Goal: Information Seeking & Learning: Learn about a topic

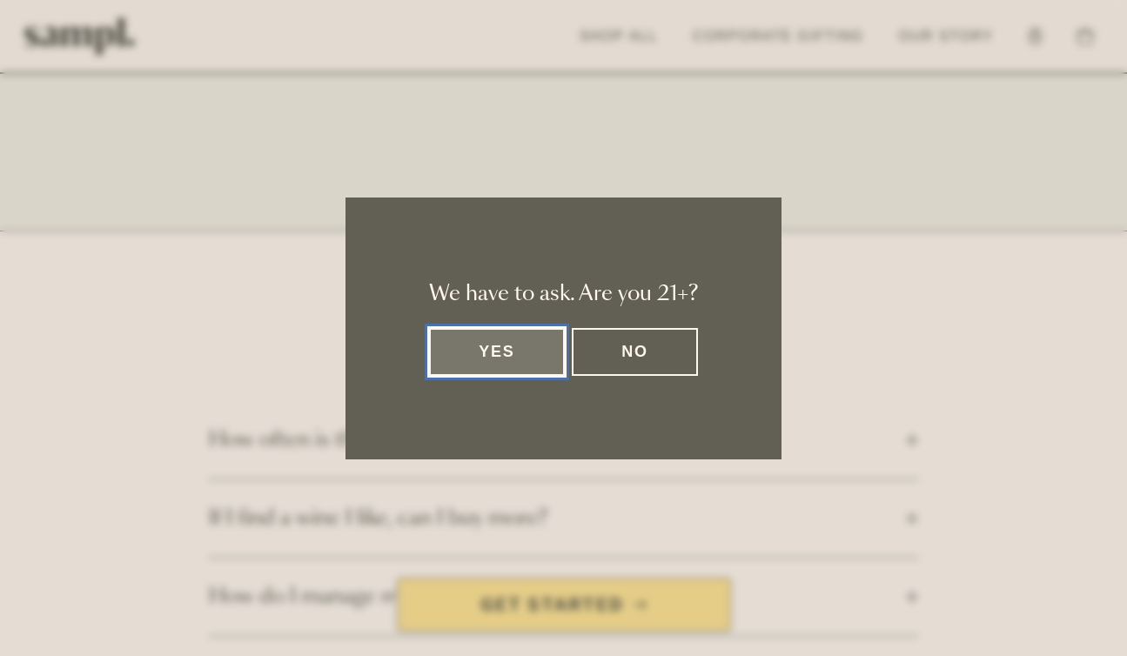
click at [486, 340] on button "Yes" at bounding box center [497, 352] width 136 height 48
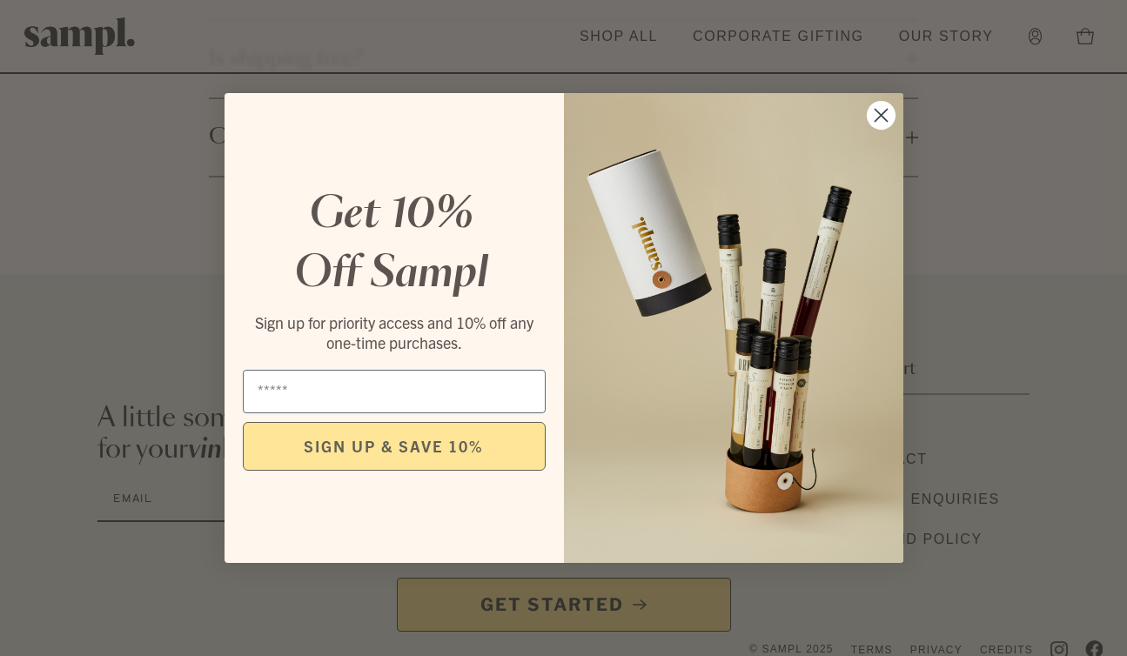
click at [879, 117] on circle "Close dialog" at bounding box center [880, 115] width 29 height 29
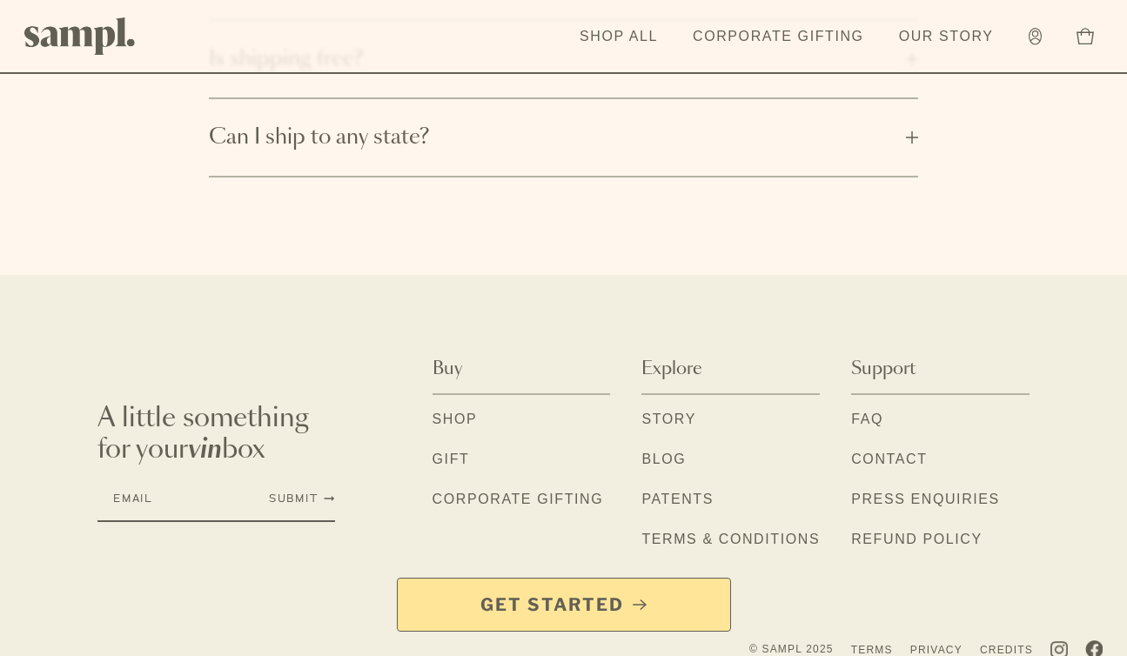
click at [1060, 626] on div "Get Started" at bounding box center [563, 617] width 1127 height 78
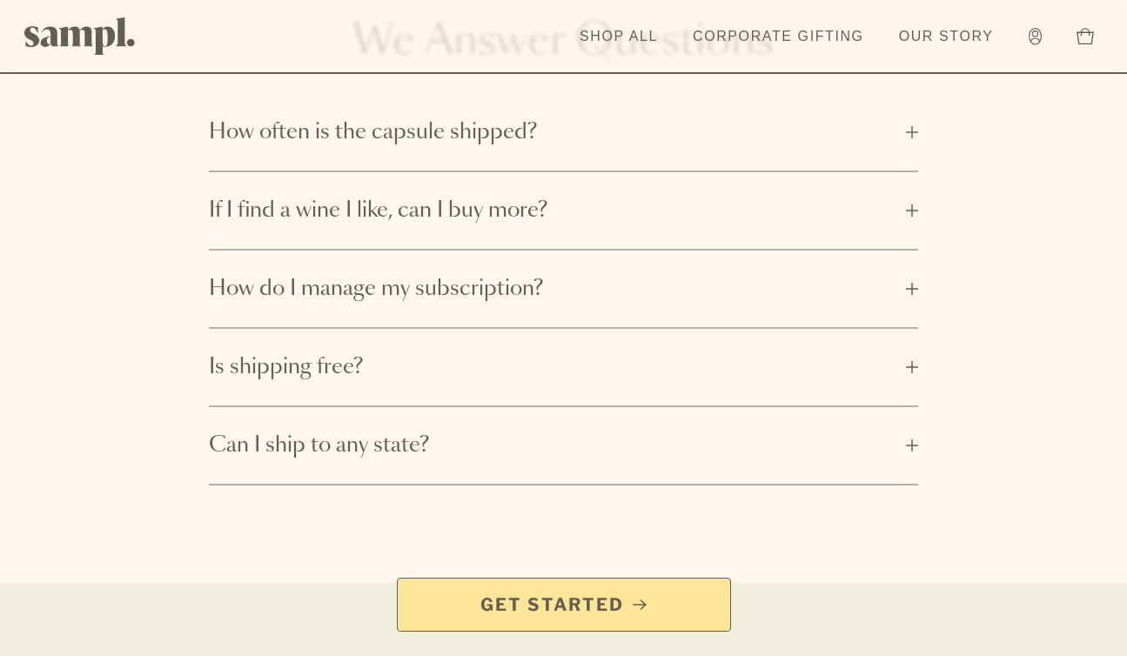
scroll to position [3030, 0]
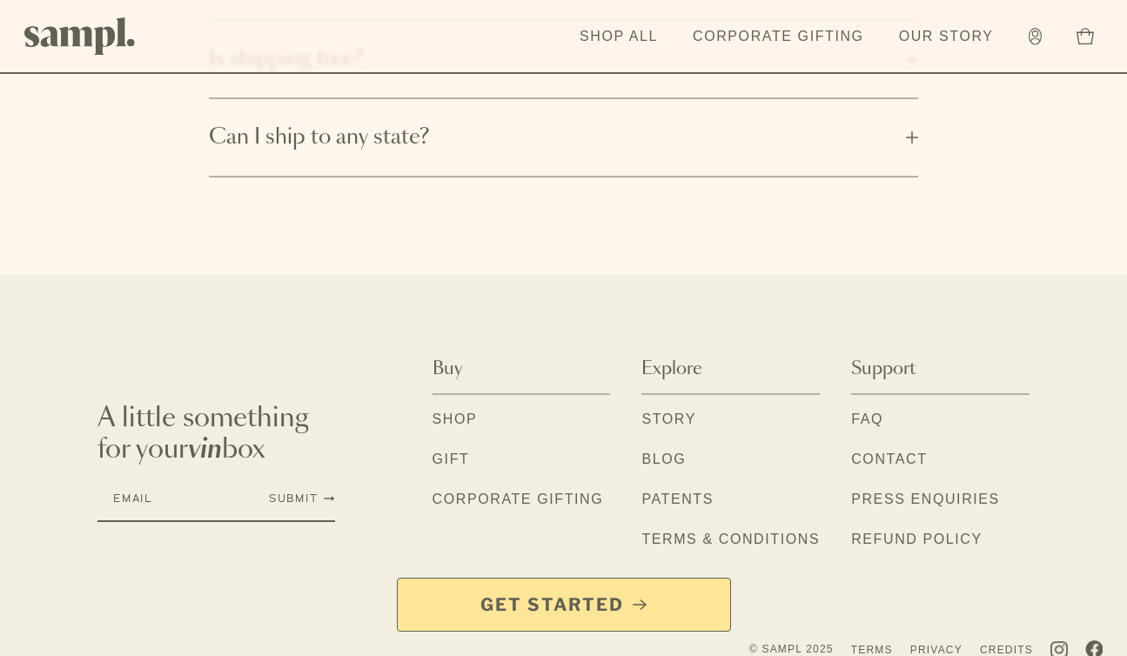
click at [1096, 626] on div "Get Started" at bounding box center [563, 617] width 1127 height 78
click at [653, 489] on link "Patents" at bounding box center [677, 500] width 72 height 23
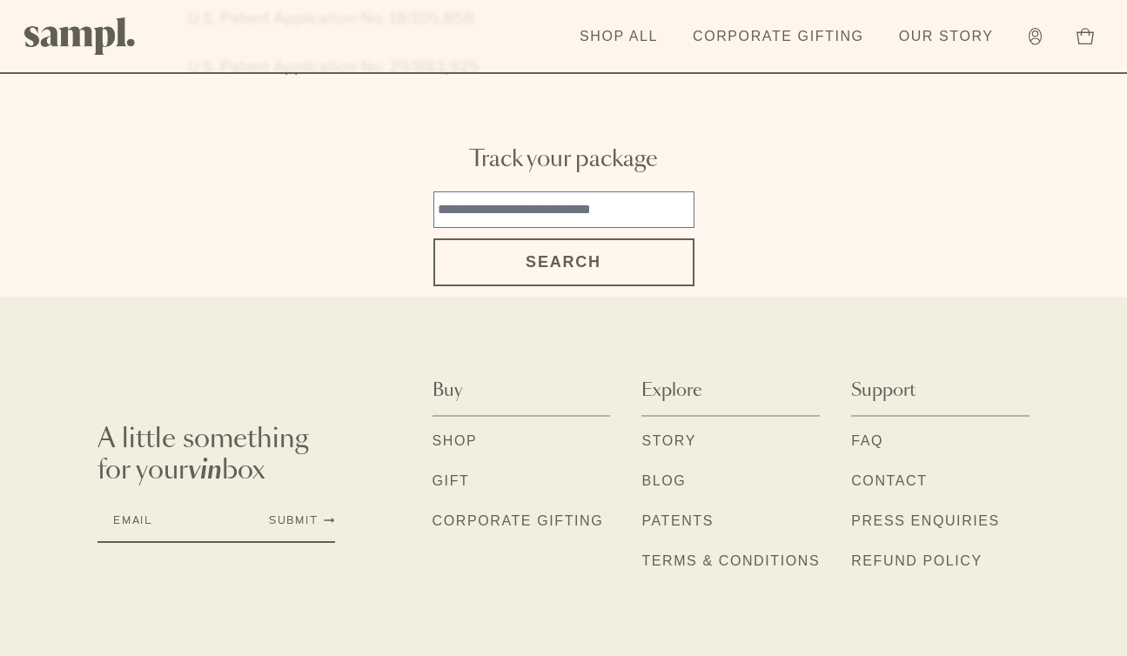
scroll to position [417, 0]
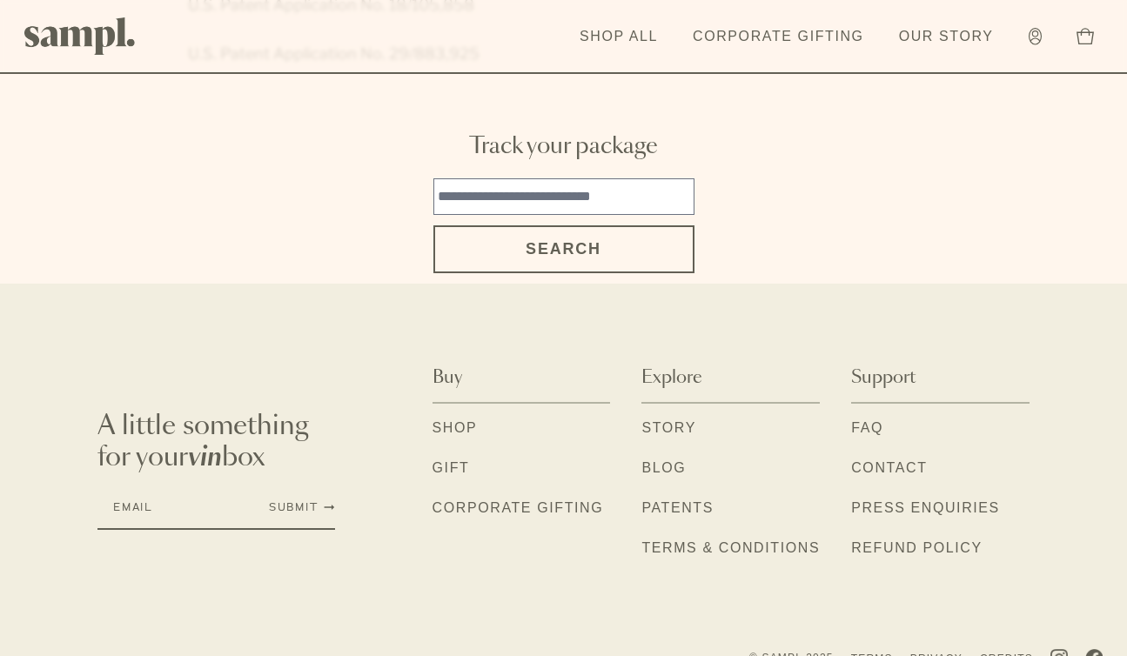
click at [872, 458] on link "Contact" at bounding box center [889, 469] width 76 height 23
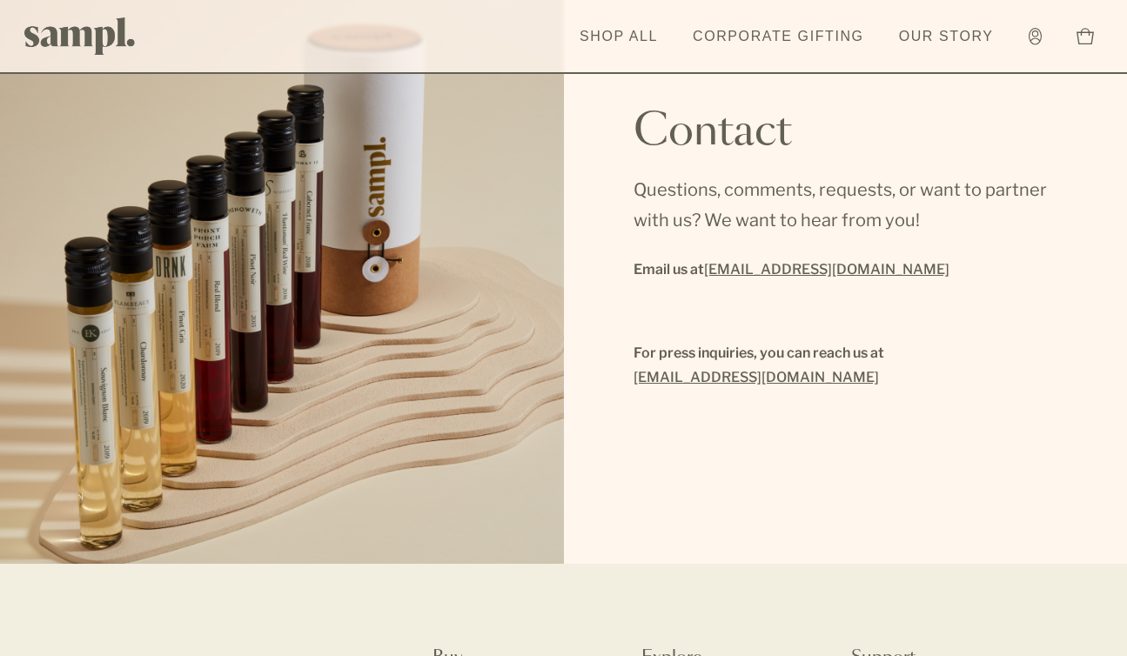
click at [80, 35] on img at bounding box center [79, 35] width 111 height 37
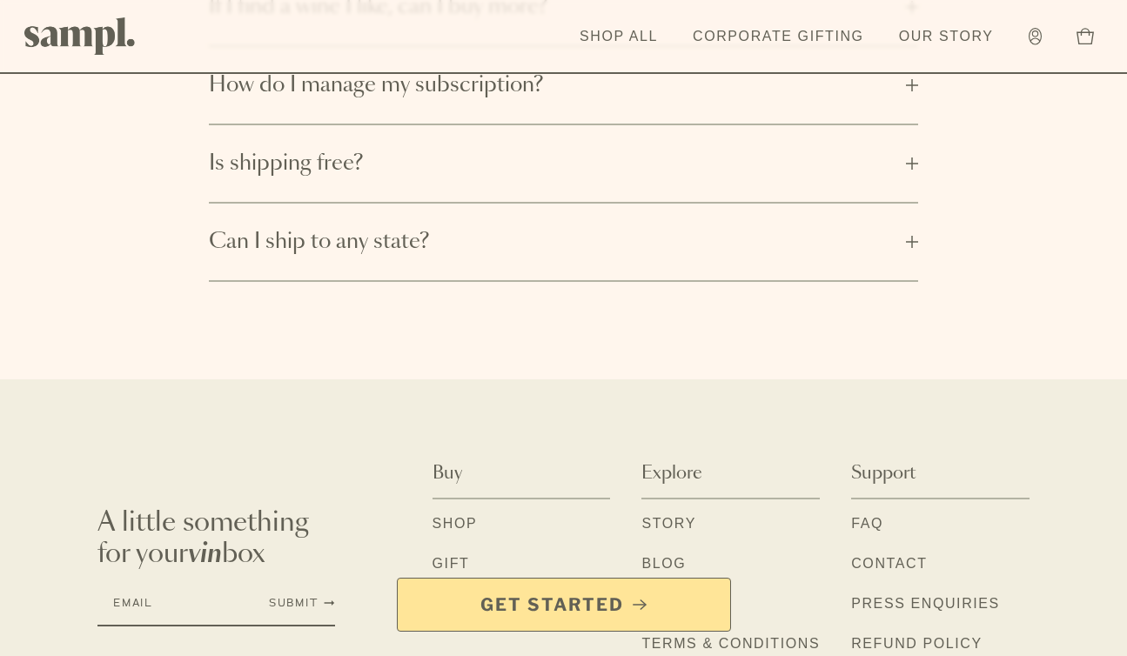
scroll to position [3030, 0]
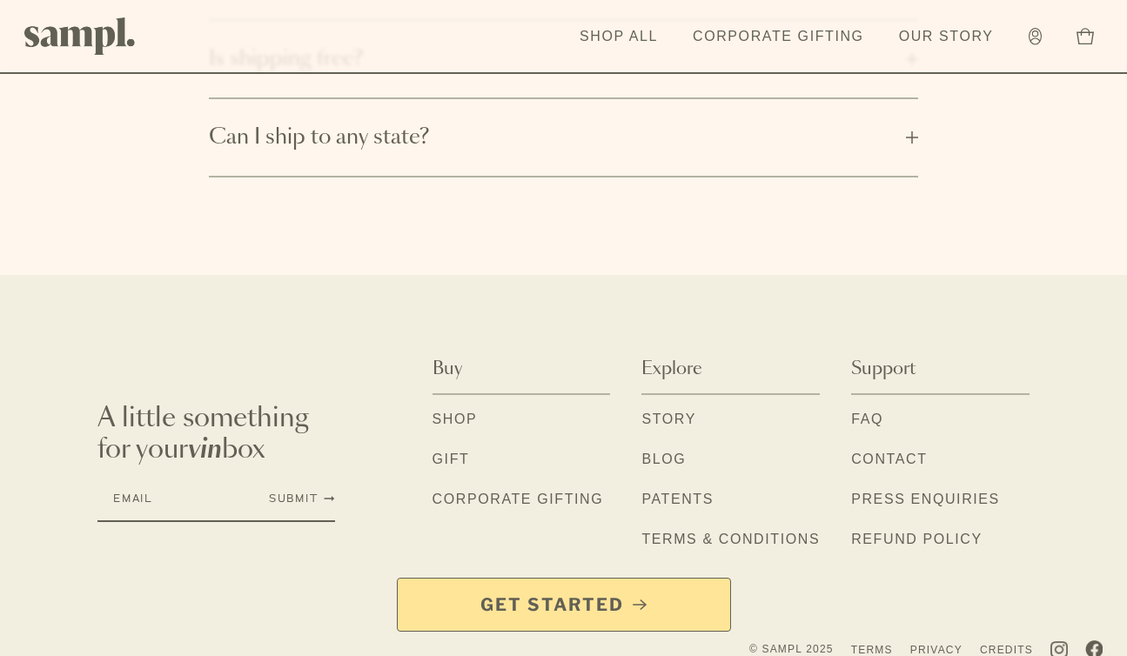
click at [665, 449] on link "Blog" at bounding box center [663, 460] width 44 height 23
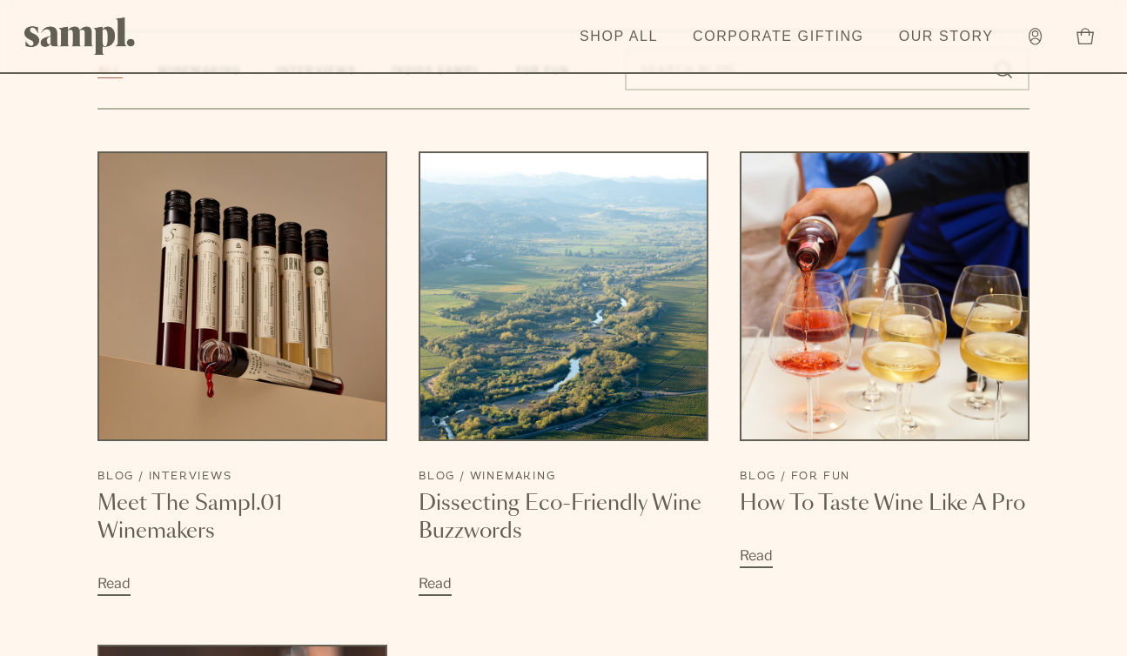
scroll to position [1239, 0]
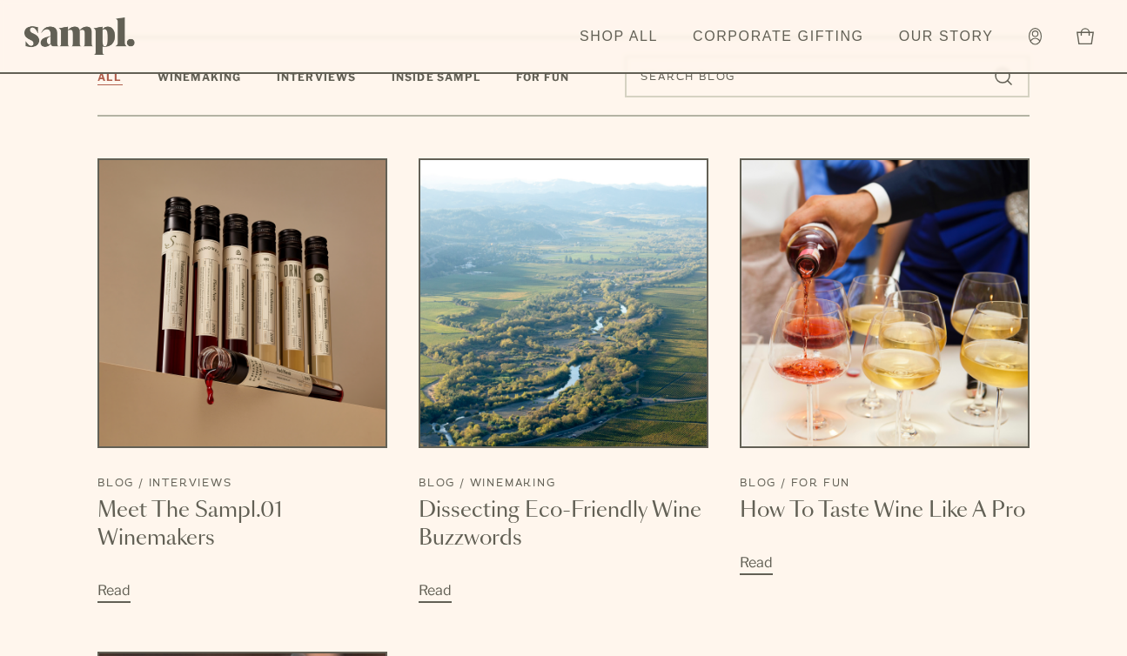
click at [236, 497] on h3 "Meet The Sampl.01 Winemakers" at bounding box center [242, 525] width 290 height 56
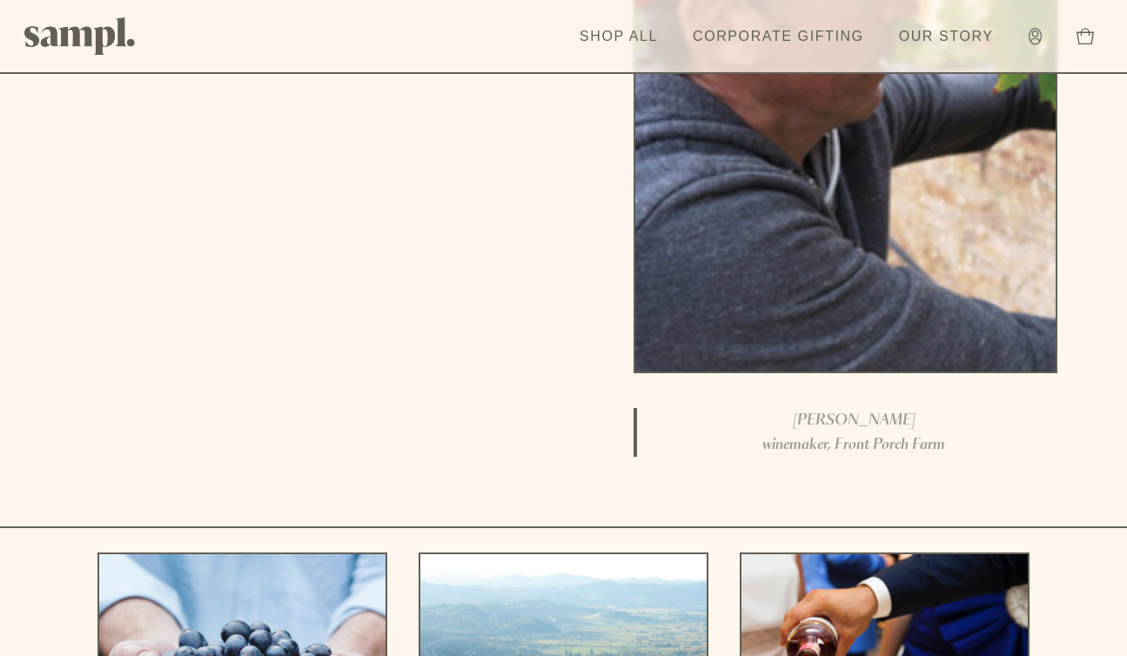
scroll to position [7106, 0]
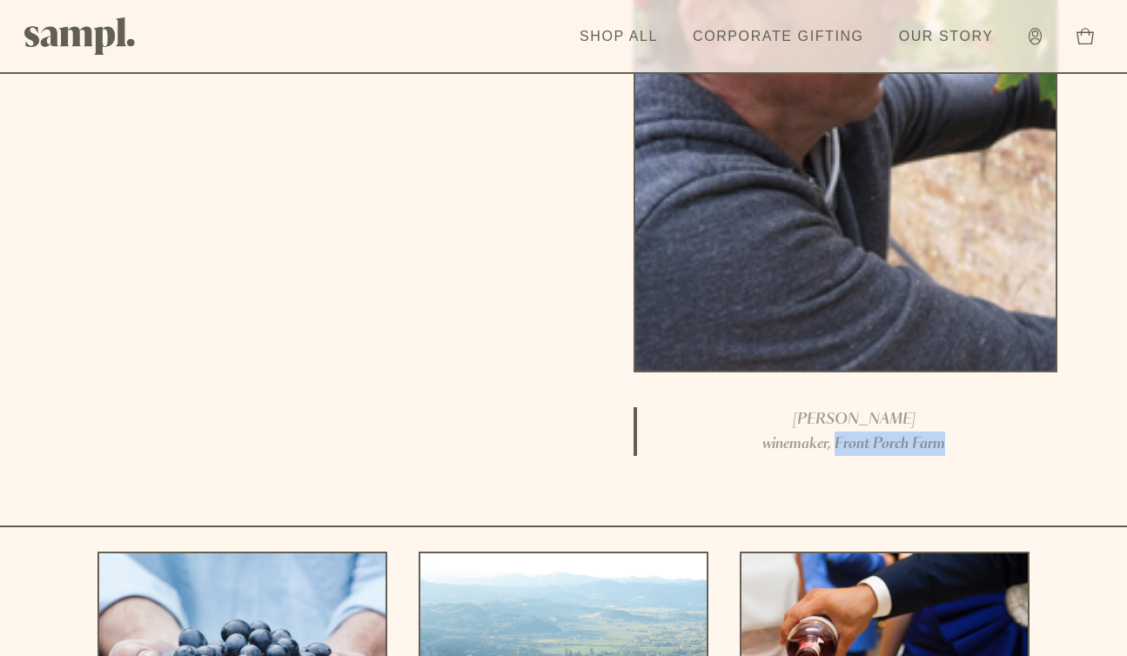
drag, startPoint x: 834, startPoint y: 419, endPoint x: 993, endPoint y: 419, distance: 159.3
click at [993, 432] on h6 "winemaker, Front Porch Farm" at bounding box center [854, 444] width 407 height 24
copy span "Front Porch Farm"
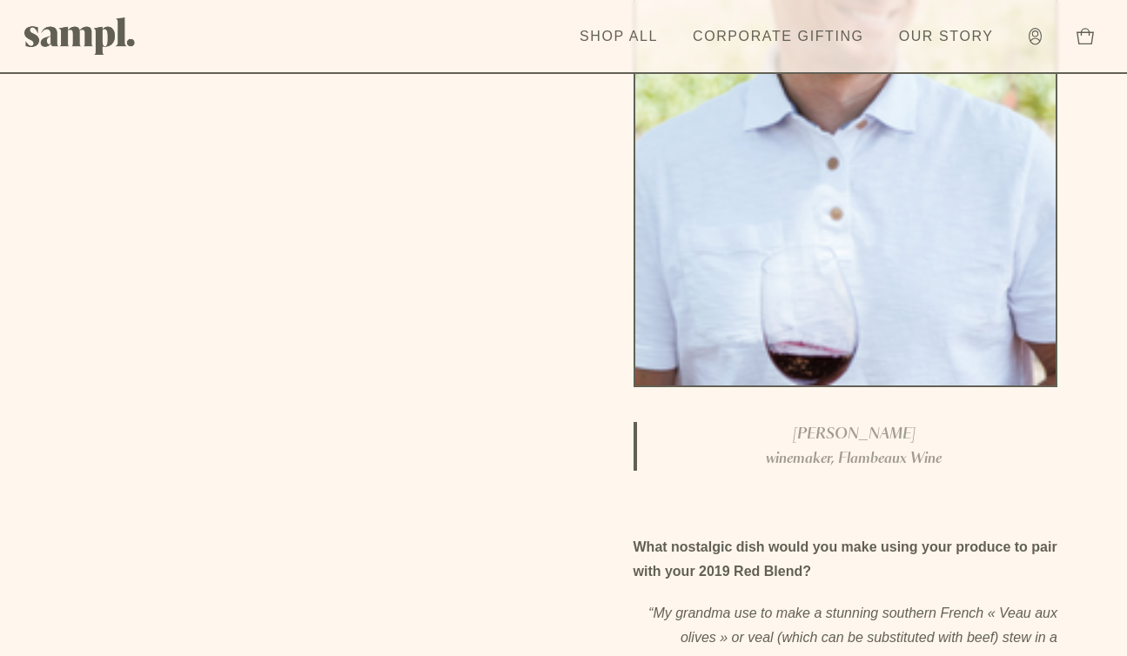
scroll to position [6197, 0]
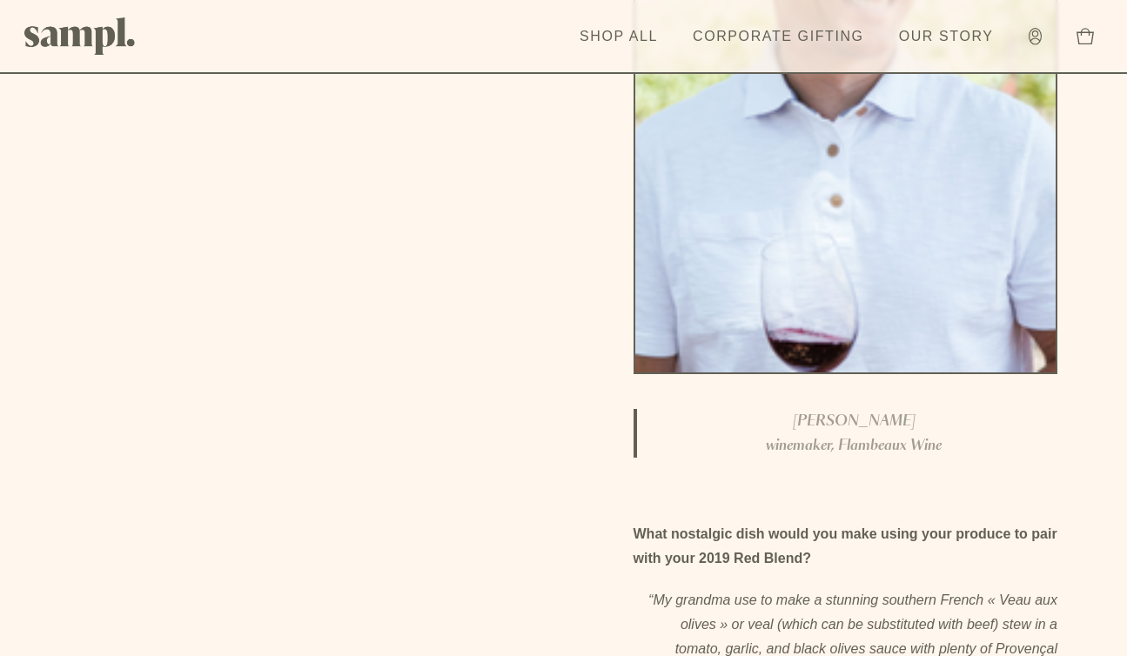
click at [856, 439] on span "winemaker, Flambeaux Wine" at bounding box center [854, 446] width 176 height 14
drag, startPoint x: 856, startPoint y: 425, endPoint x: 919, endPoint y: 425, distance: 62.7
click at [919, 439] on span "winemaker, Flambeaux Wine" at bounding box center [854, 446] width 176 height 14
copy span "Flambeaux Wine"
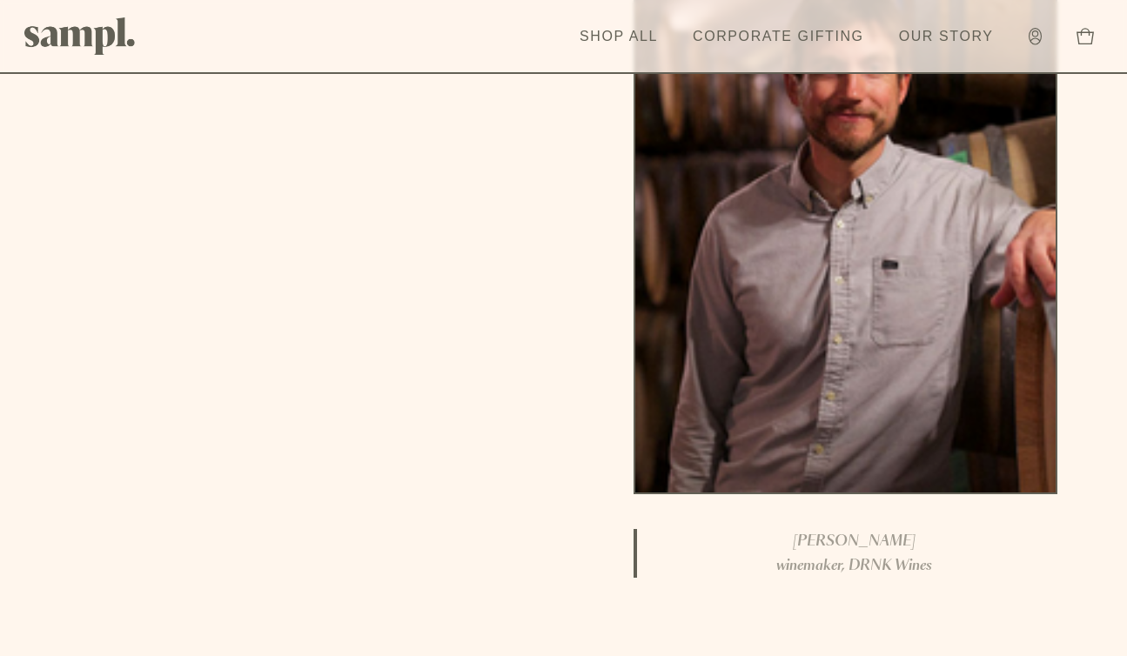
scroll to position [5052, 0]
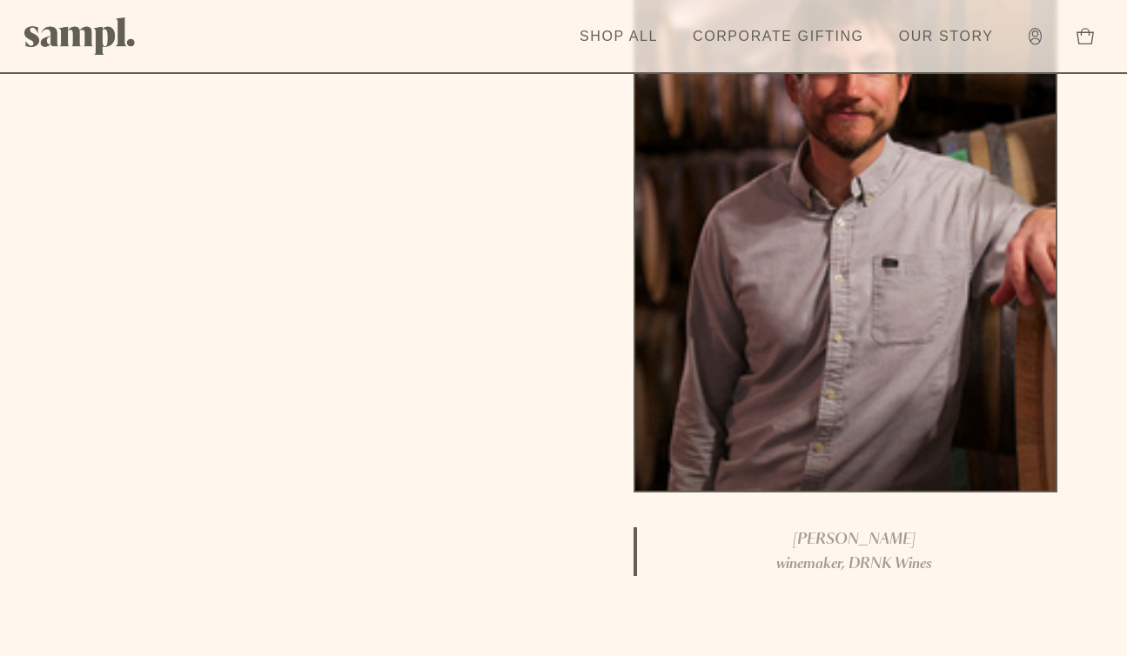
click at [873, 557] on span "winemaker, DRNK Wines" at bounding box center [854, 564] width 156 height 14
drag, startPoint x: 873, startPoint y: 540, endPoint x: 897, endPoint y: 540, distance: 24.4
click at [897, 557] on span "winemaker, DRNK Wines" at bounding box center [854, 564] width 156 height 14
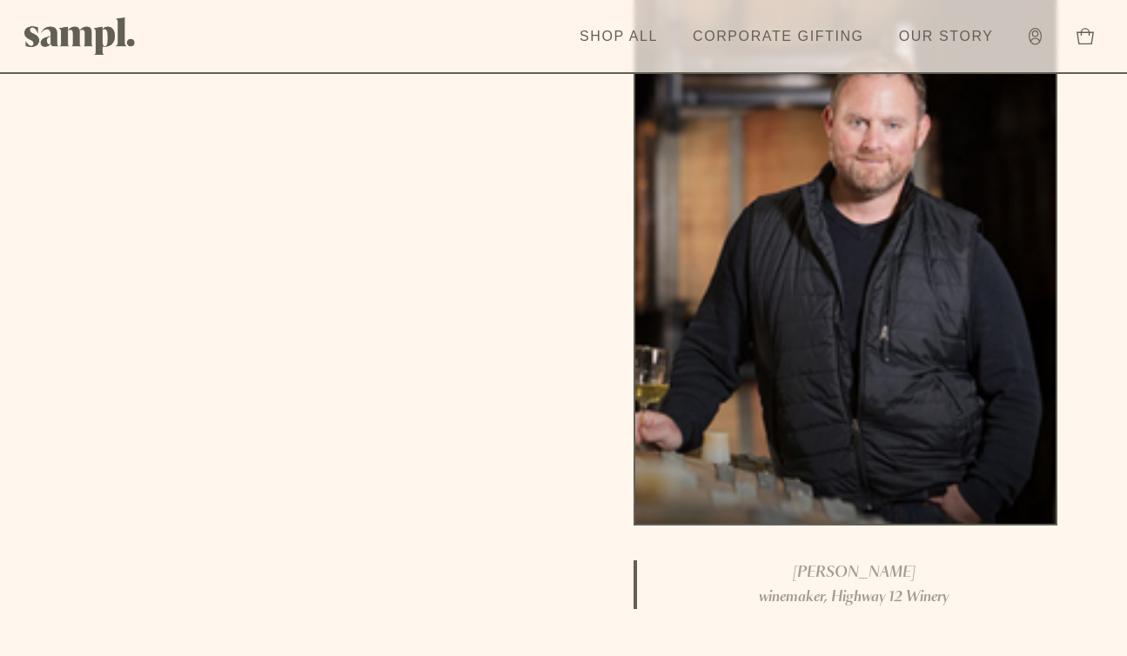
scroll to position [3996, 0]
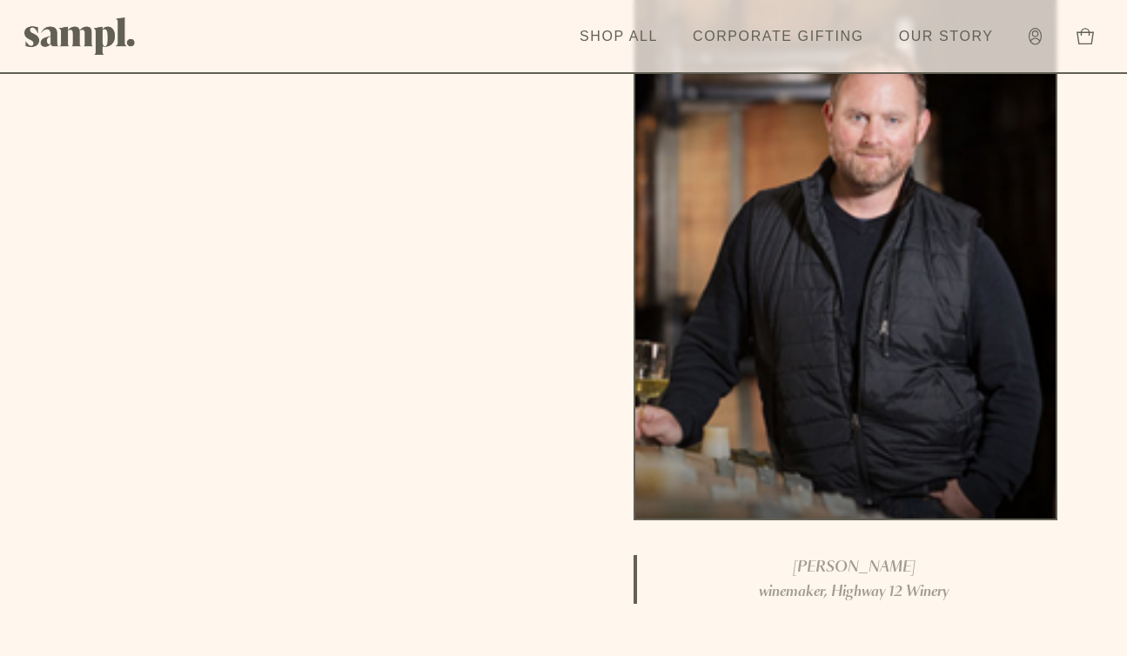
click at [838, 590] on span "winemaker, Highway 12 Winery" at bounding box center [854, 592] width 190 height 14
drag, startPoint x: 838, startPoint y: 590, endPoint x: 930, endPoint y: 595, distance: 91.5
click at [930, 595] on span "winemaker, Highway 12 Winery" at bounding box center [854, 592] width 190 height 14
copy span "Highway 12 Winery"
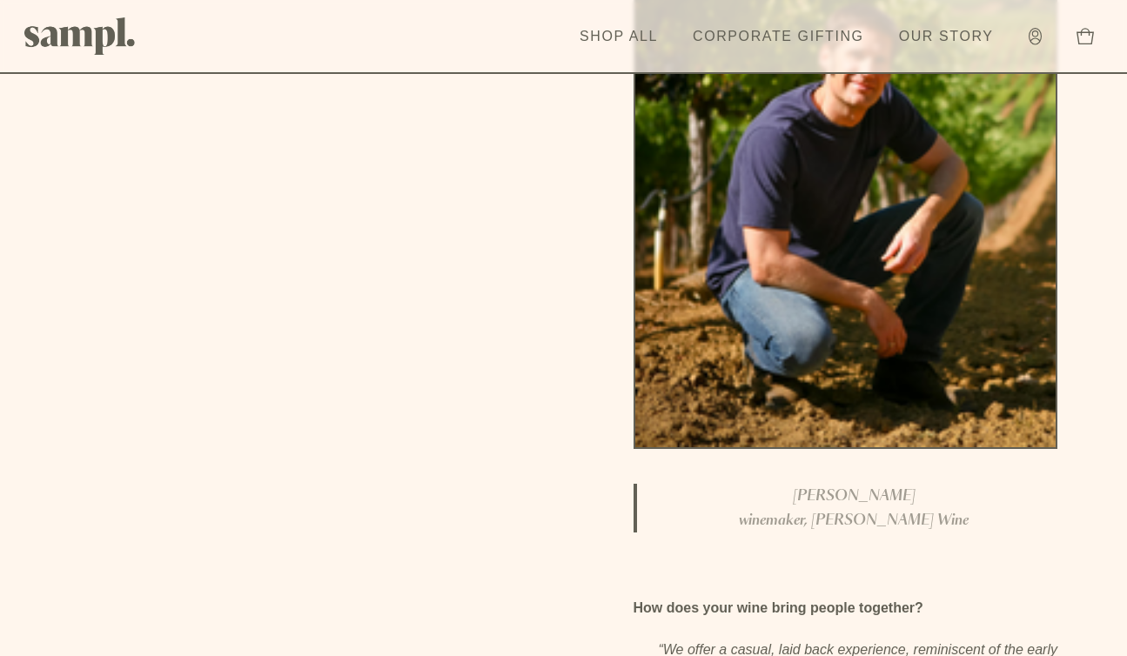
scroll to position [3113, 0]
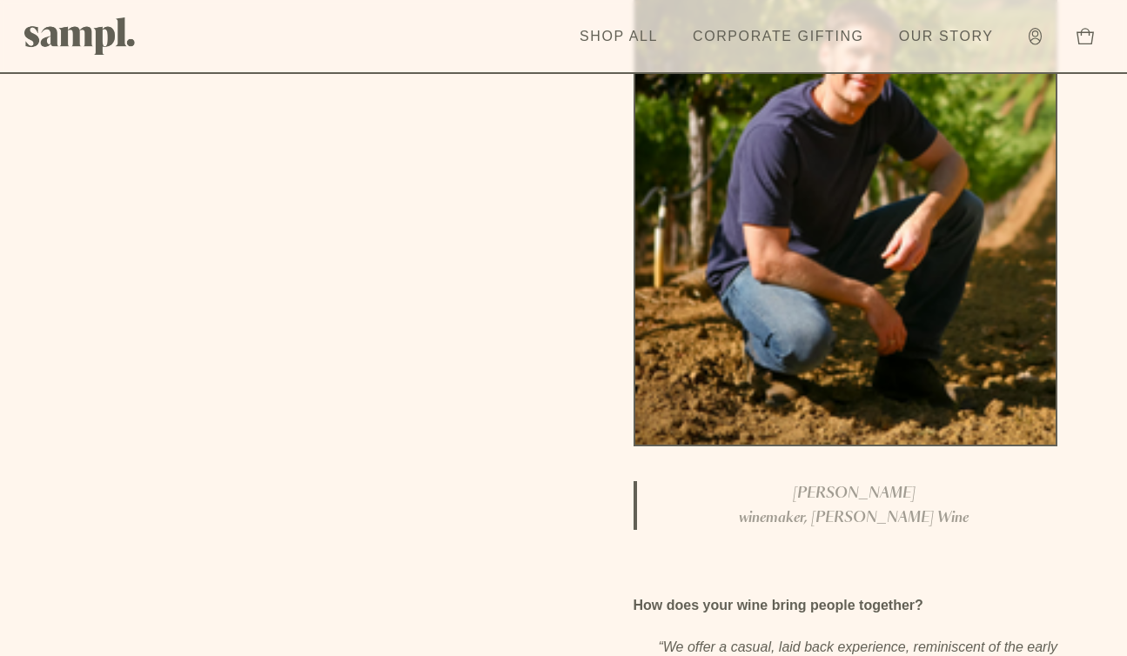
click at [849, 521] on span "winemaker, Eric Kent Wine" at bounding box center [854, 518] width 230 height 14
drag, startPoint x: 849, startPoint y: 521, endPoint x: 916, endPoint y: 509, distance: 68.1
click at [916, 511] on span "winemaker, Eric Kent Wine" at bounding box center [854, 518] width 230 height 14
copy span "Eric Kent Wine"
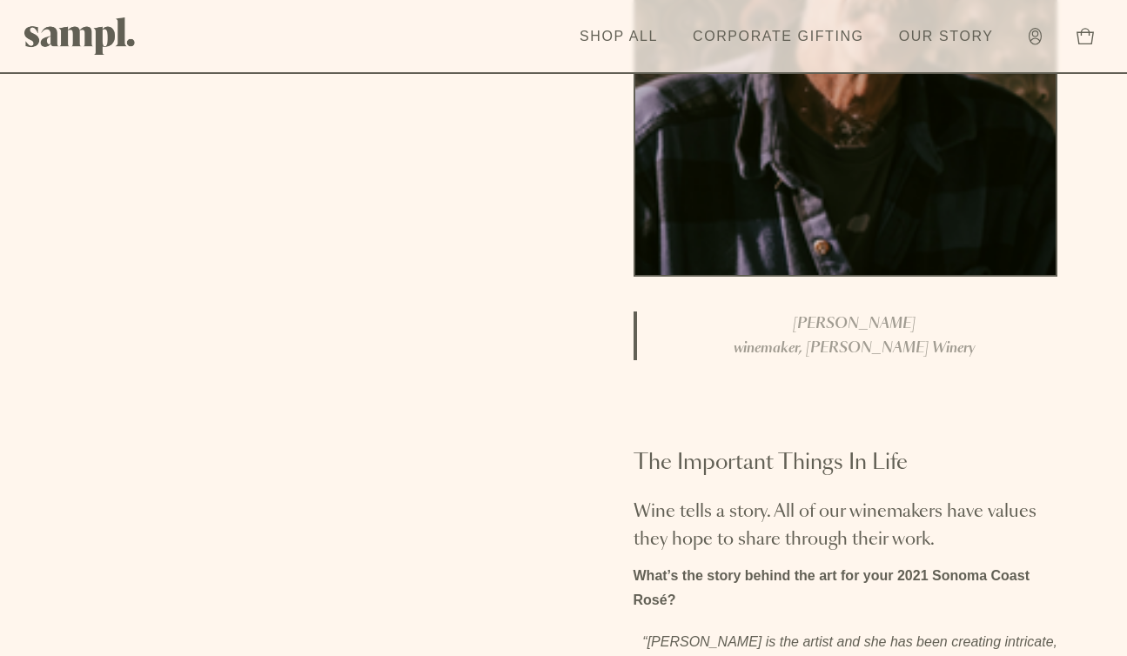
scroll to position [2237, 0]
click at [845, 349] on span "winemaker, Scherrer Winery" at bounding box center [854, 347] width 241 height 14
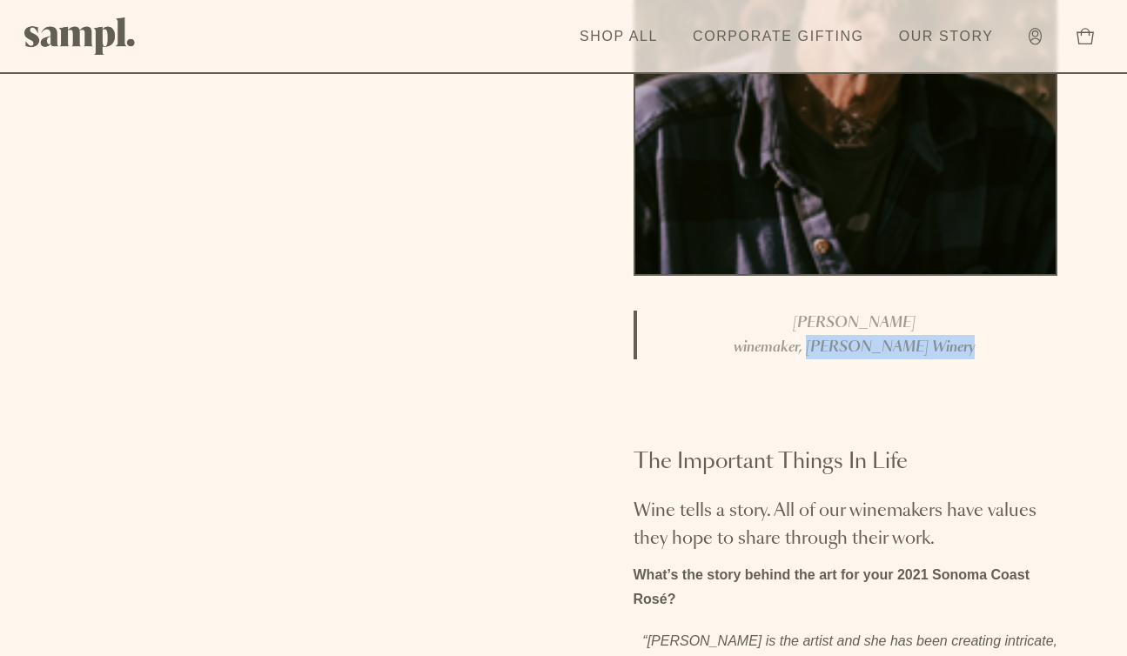
drag, startPoint x: 845, startPoint y: 349, endPoint x: 937, endPoint y: 348, distance: 92.3
click at [937, 348] on span "winemaker, Scherrer Winery" at bounding box center [854, 347] width 241 height 14
copy blockquote "Scherrer Winery"
